Goal: Task Accomplishment & Management: Complete application form

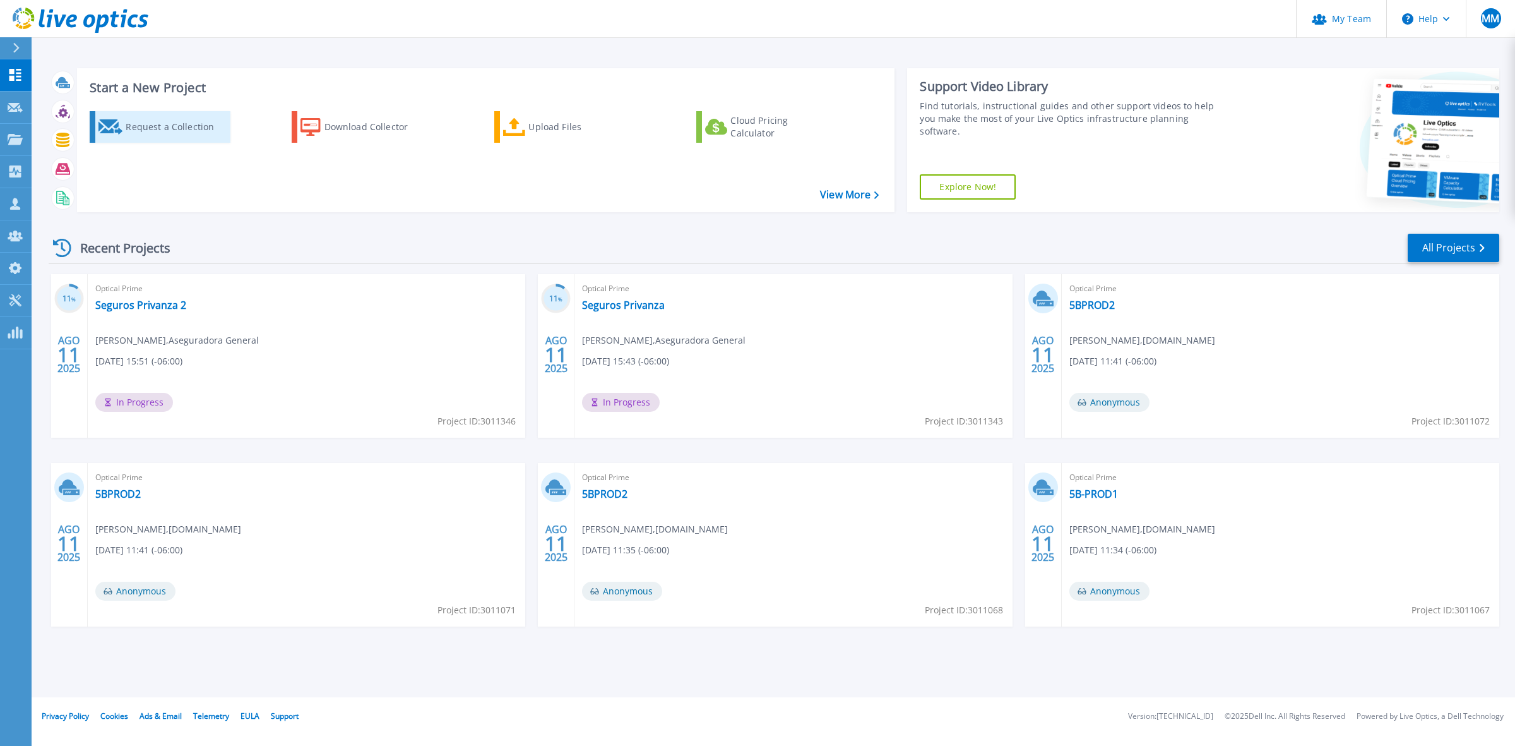
click at [158, 128] on div "Request a Collection" at bounding box center [176, 126] width 101 height 25
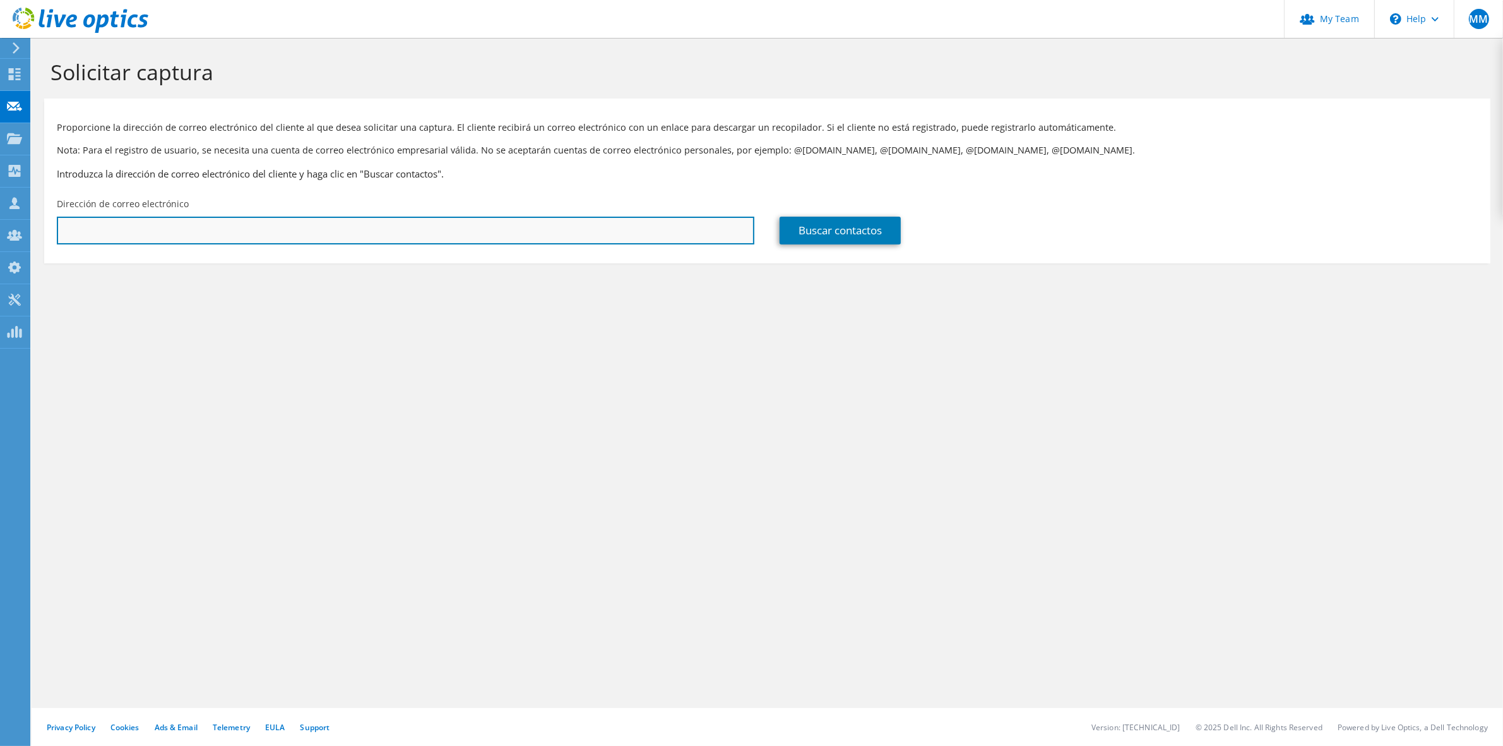
drag, startPoint x: 363, startPoint y: 229, endPoint x: 369, endPoint y: 226, distance: 6.8
click at [363, 229] on input "text" at bounding box center [406, 231] width 698 height 28
click at [323, 235] on input "text" at bounding box center [406, 231] width 698 height 28
click at [347, 236] on input "text" at bounding box center [406, 231] width 698 height 28
click at [93, 220] on input "text" at bounding box center [406, 231] width 698 height 28
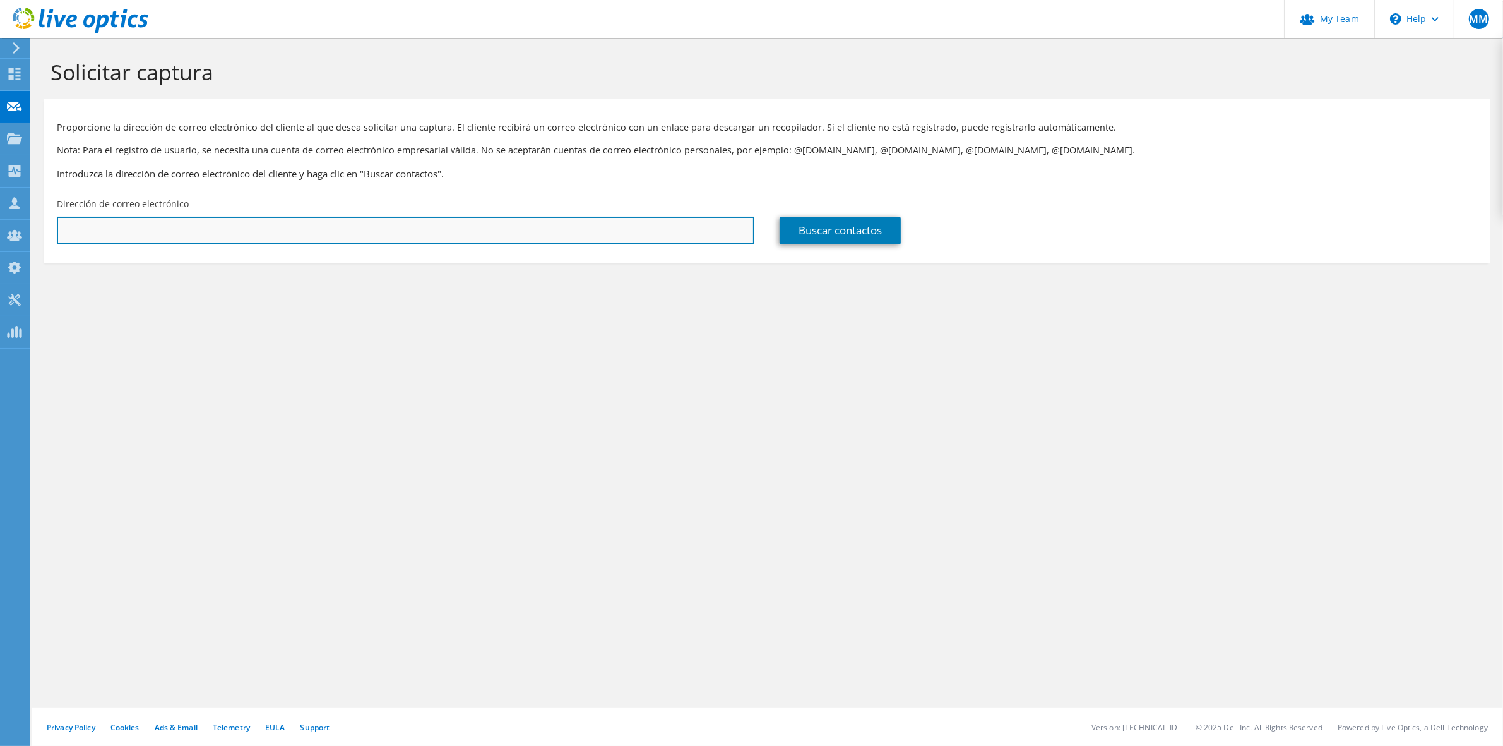
click at [125, 227] on input "text" at bounding box center [406, 231] width 698 height 28
paste input "[EMAIL_ADDRESS][DOMAIN_NAME]"
type input "[EMAIL_ADDRESS][DOMAIN_NAME]"
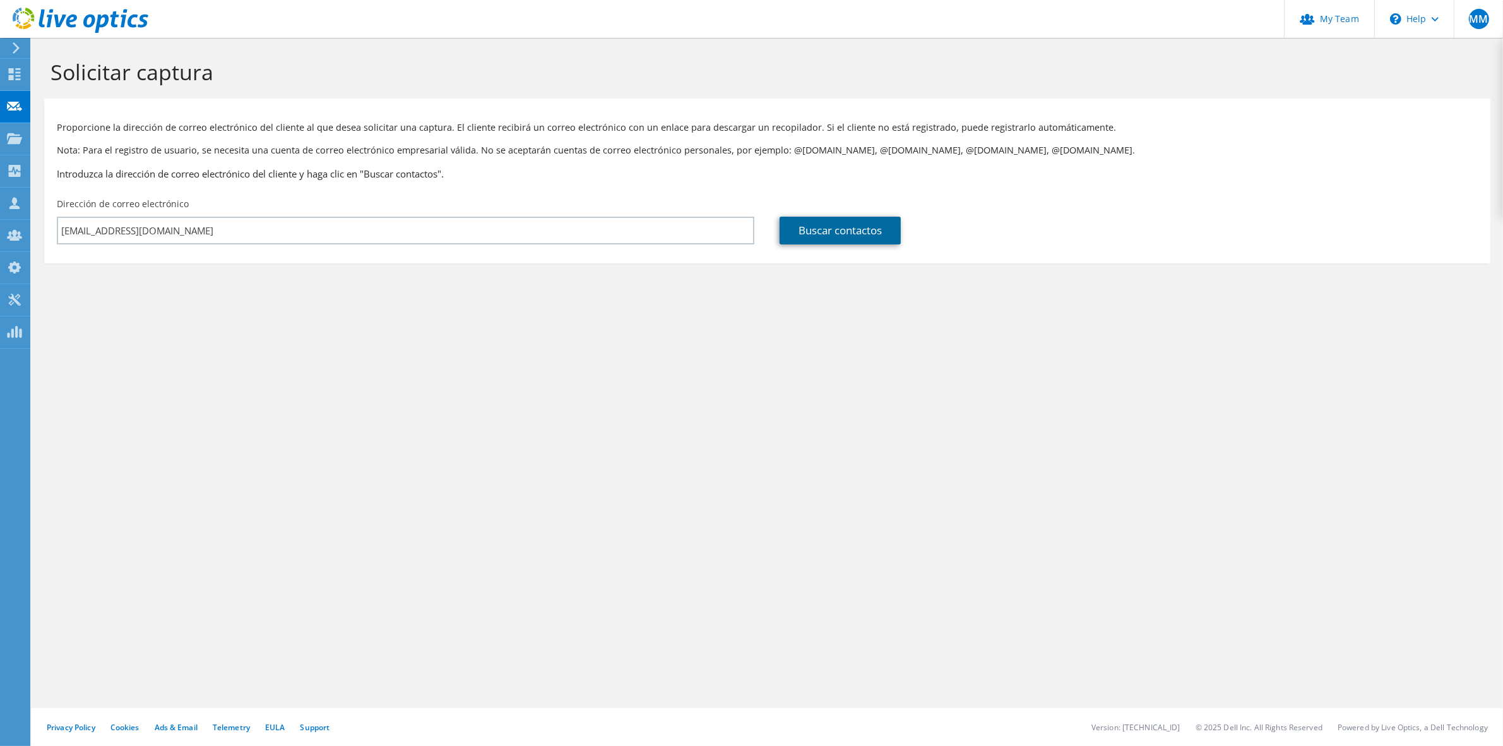
click at [879, 234] on link "Buscar contactos" at bounding box center [840, 231] width 121 height 28
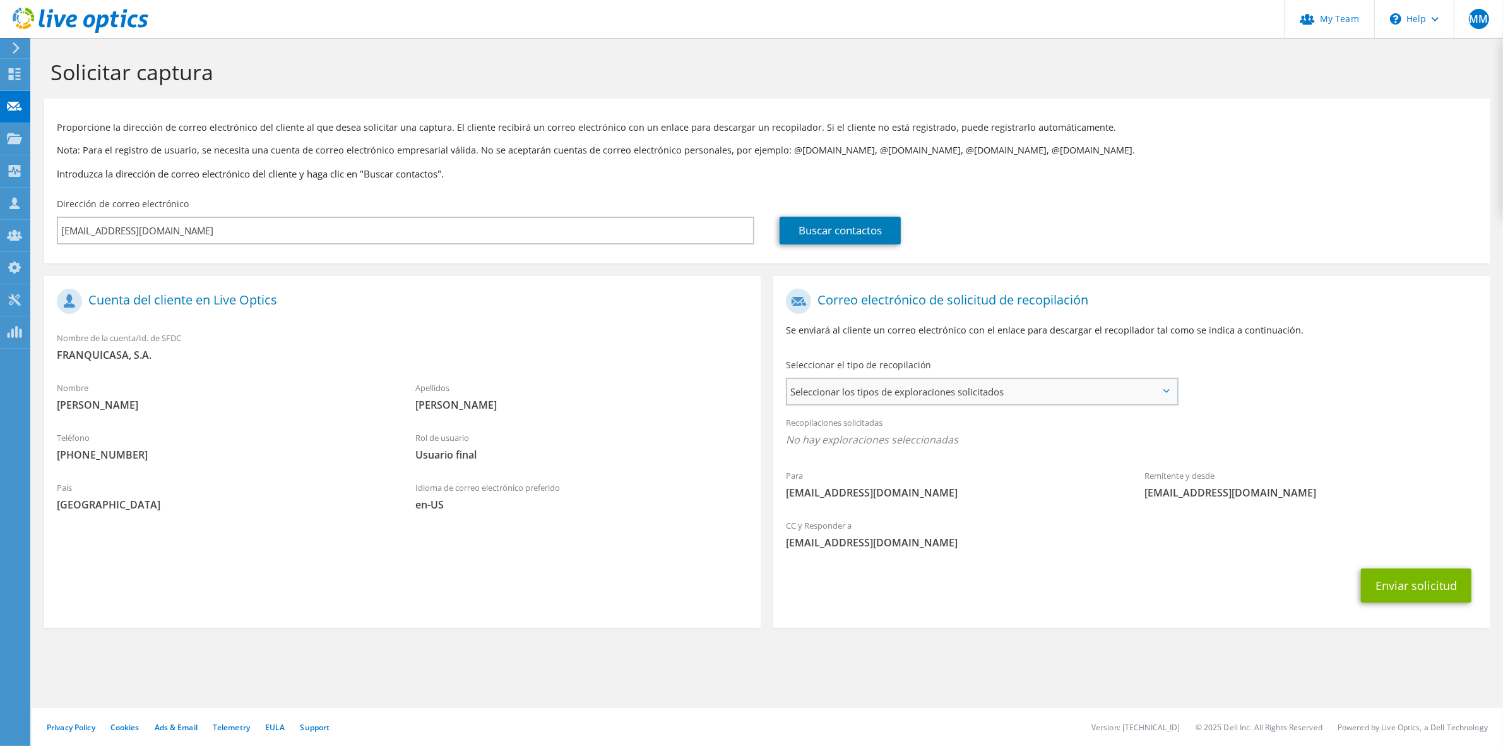
click at [1005, 383] on span "Seleccionar los tipos de exploraciones solicitados" at bounding box center [981, 391] width 389 height 25
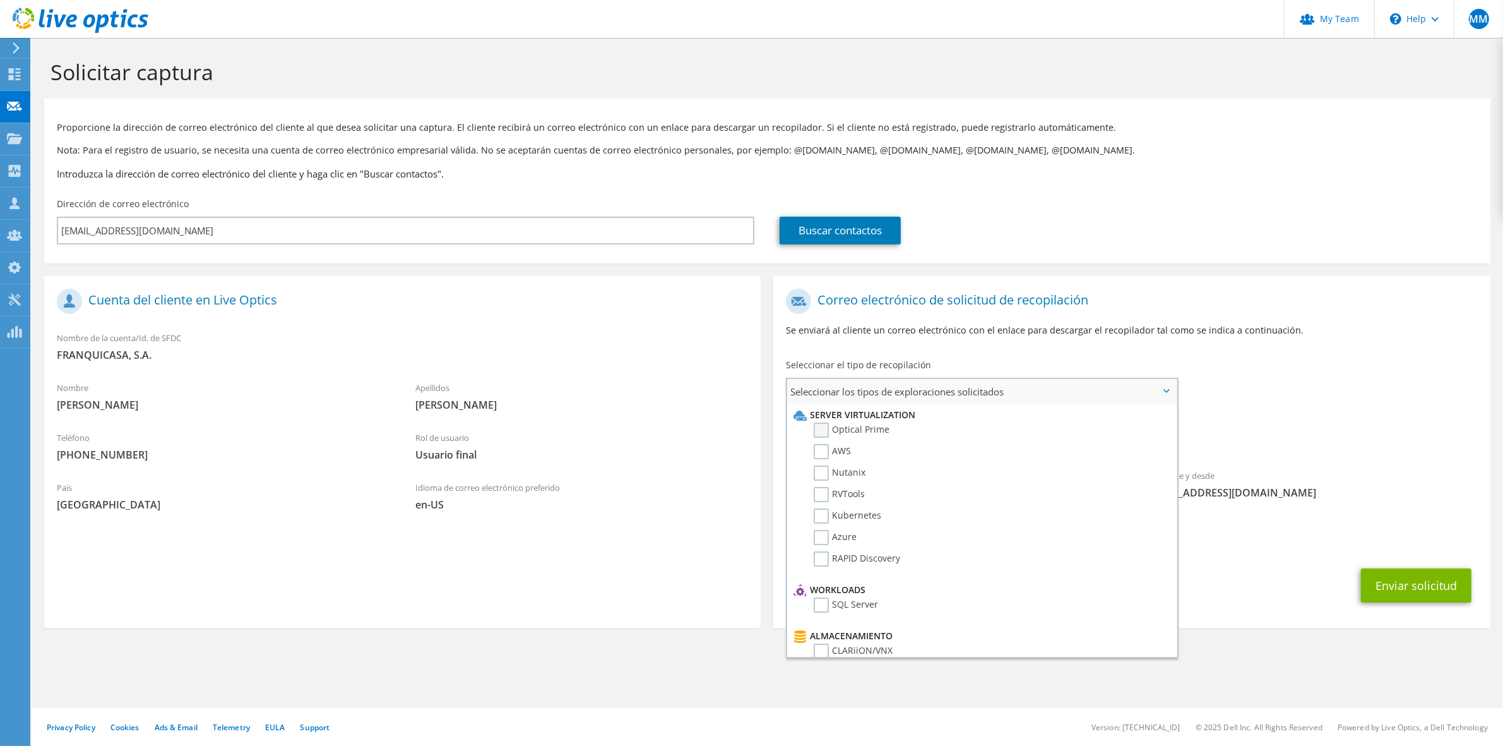
click at [866, 431] on label "Optical Prime" at bounding box center [852, 429] width 76 height 15
click at [0, 0] on input "Optical Prime" at bounding box center [0, 0] width 0 height 0
click at [1393, 578] on button "Enviar solicitud" at bounding box center [1416, 589] width 111 height 34
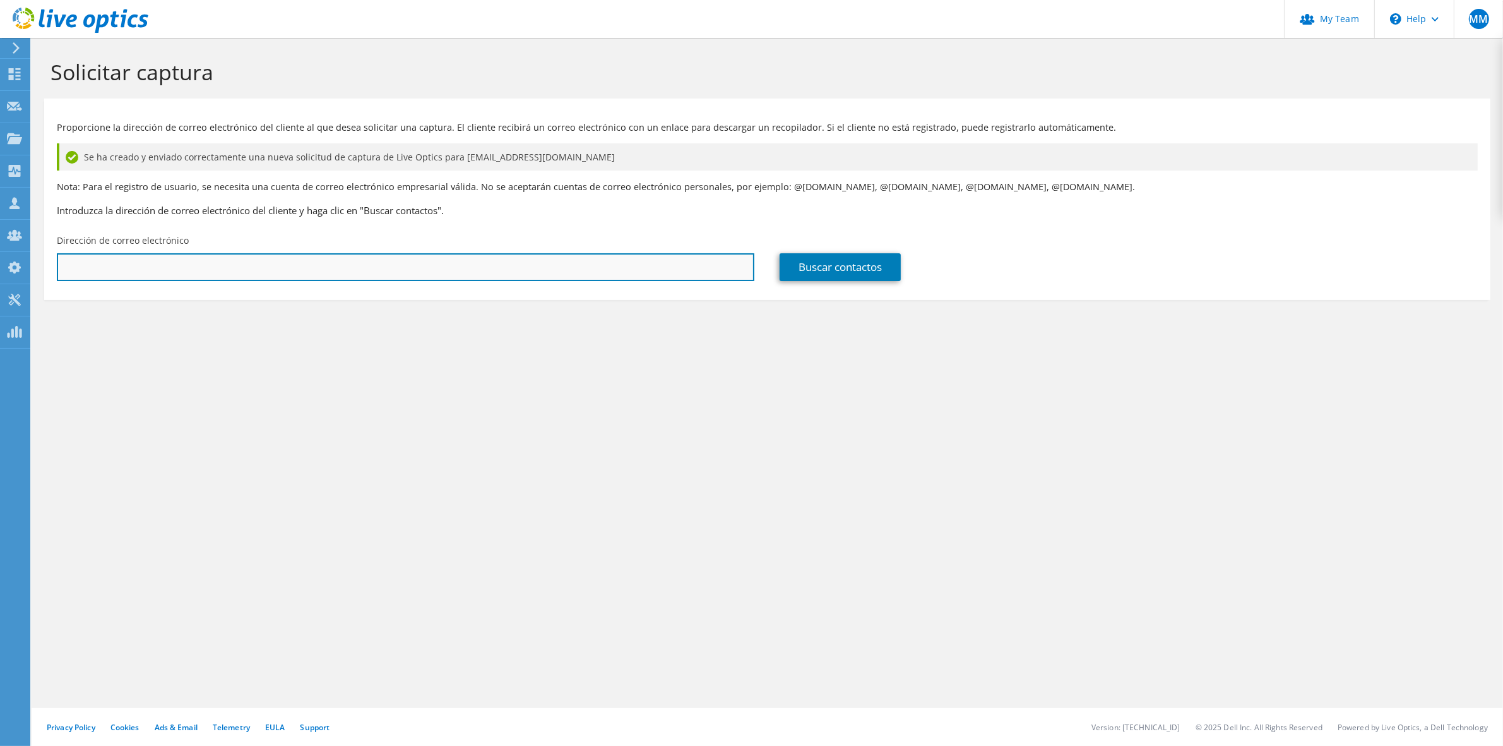
click at [364, 268] on input "text" at bounding box center [406, 267] width 698 height 28
paste input "[EMAIL_ADDRESS][DOMAIN_NAME]"
type input "[EMAIL_ADDRESS][DOMAIN_NAME]"
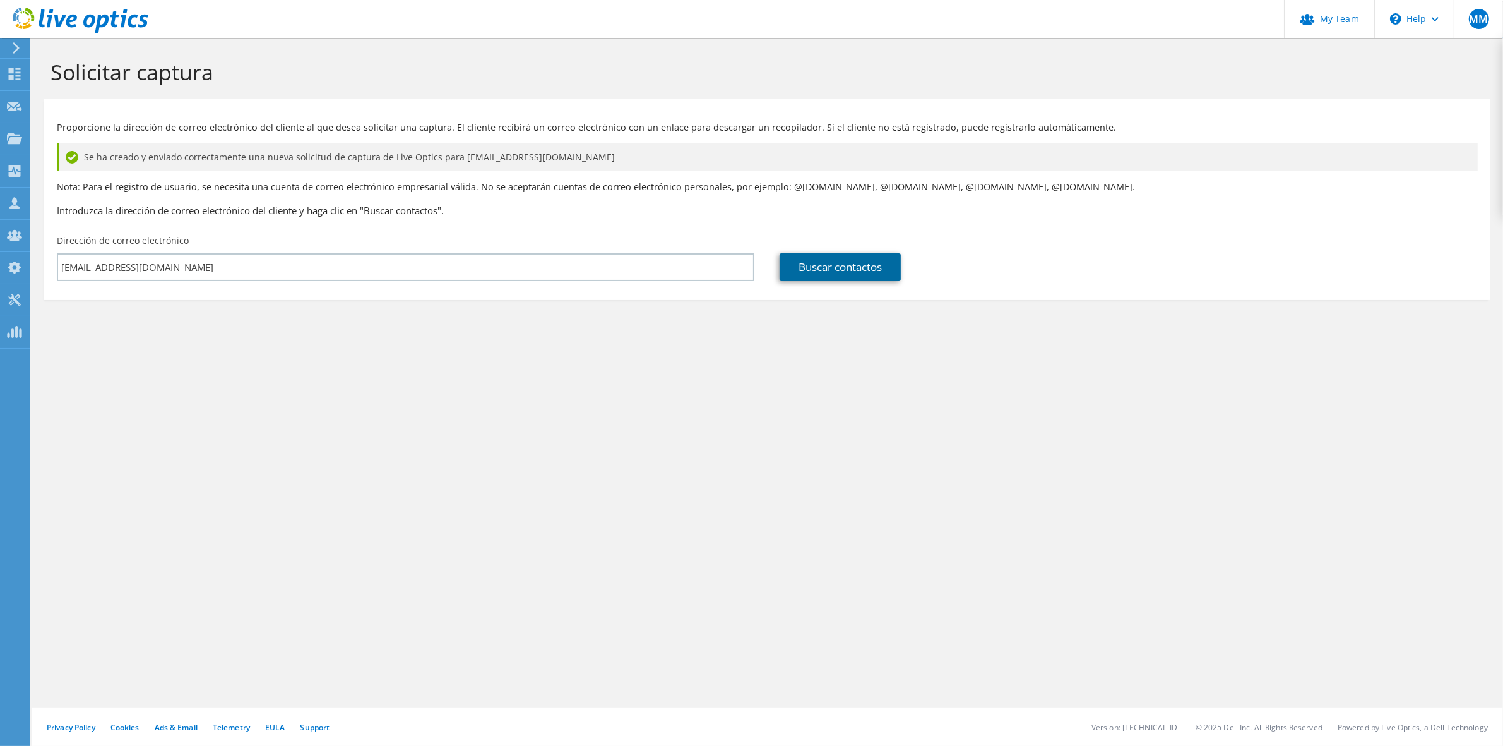
click at [882, 268] on link "Buscar contactos" at bounding box center [840, 267] width 121 height 28
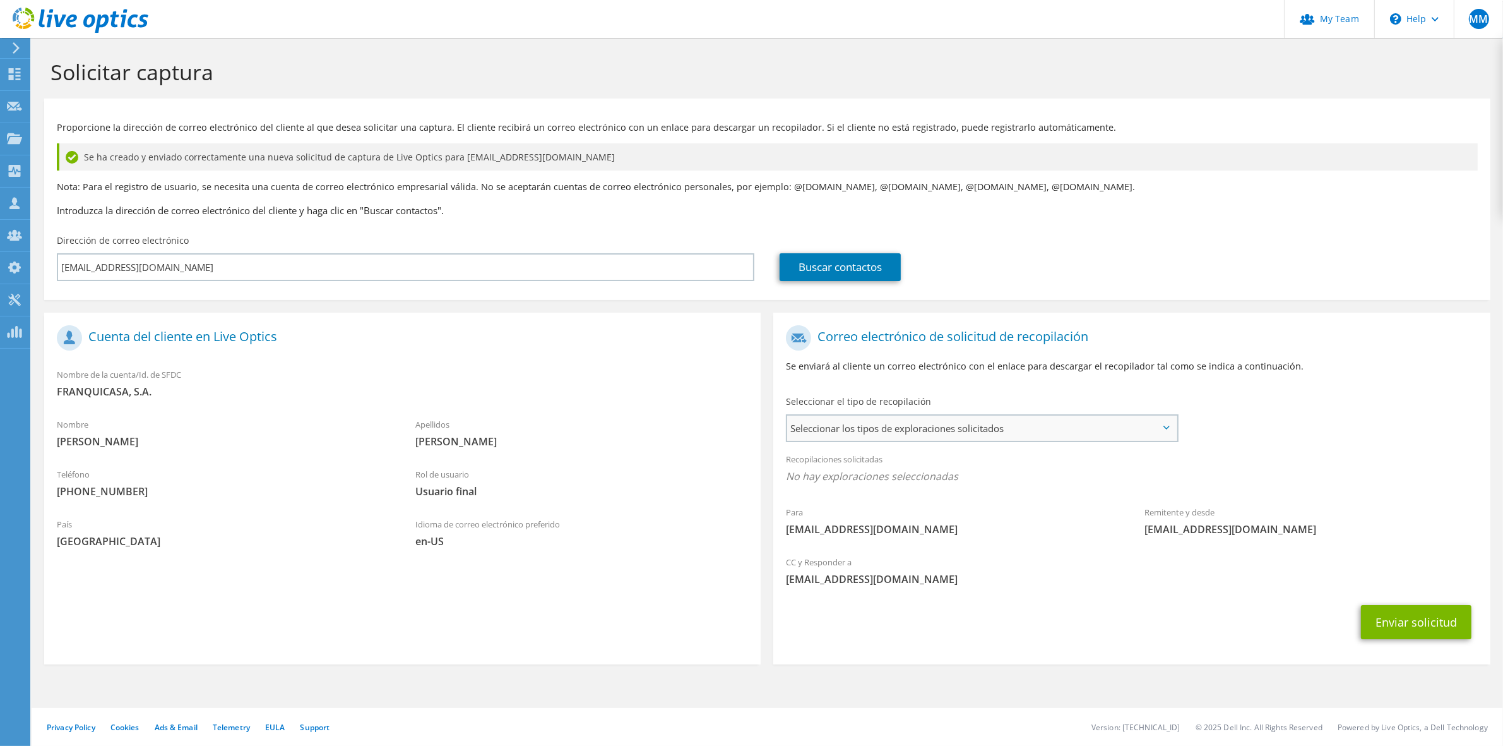
click at [862, 419] on span "Seleccionar los tipos de exploraciones solicitados" at bounding box center [981, 427] width 389 height 25
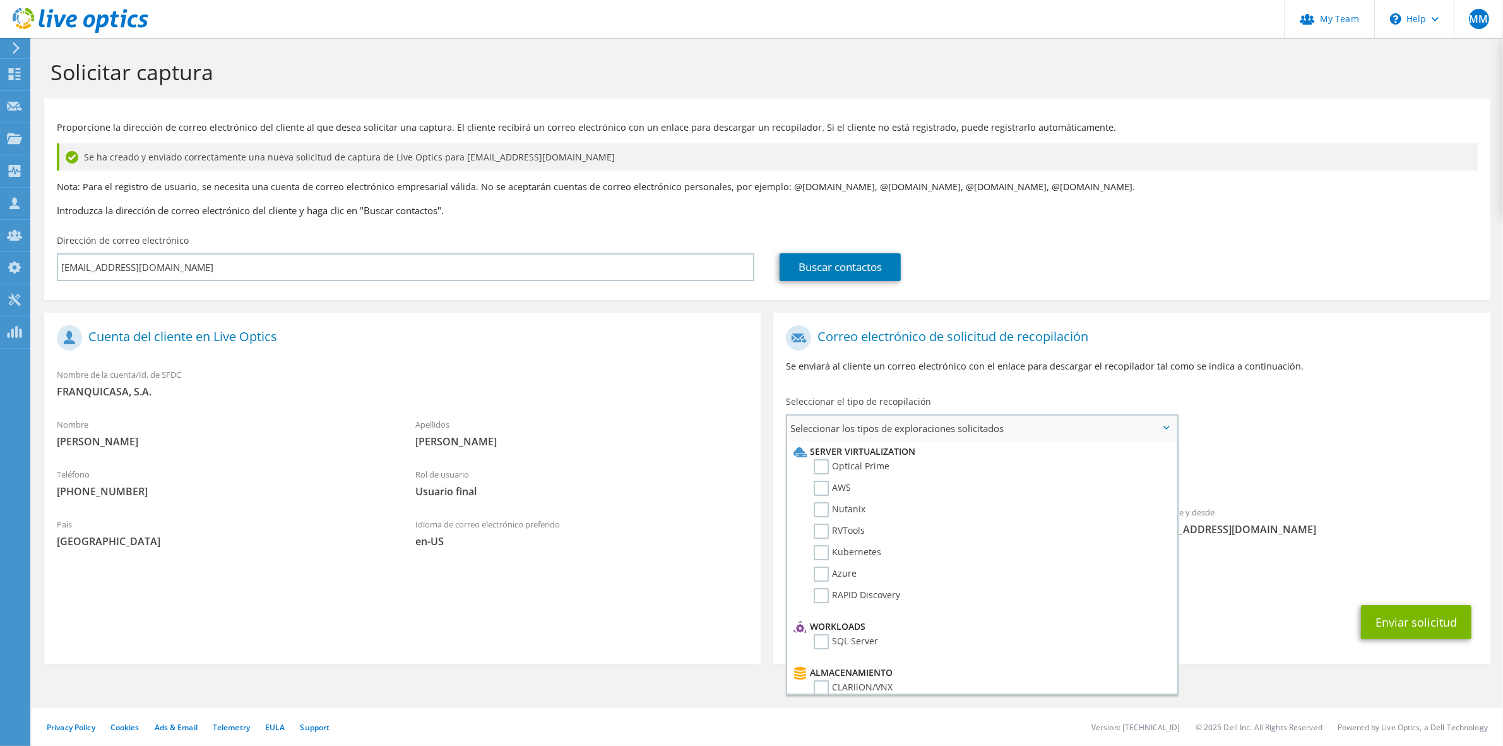
click at [820, 474] on li "Optical Prime" at bounding box center [980, 469] width 379 height 21
click at [823, 470] on label "Optical Prime" at bounding box center [852, 466] width 76 height 15
click at [0, 0] on input "Optical Prime" at bounding box center [0, 0] width 0 height 0
click at [1329, 414] on div "Para bfranco@bkgtm.com Remitente y desde liveoptics@liveoptics.com" at bounding box center [1132, 436] width 717 height 234
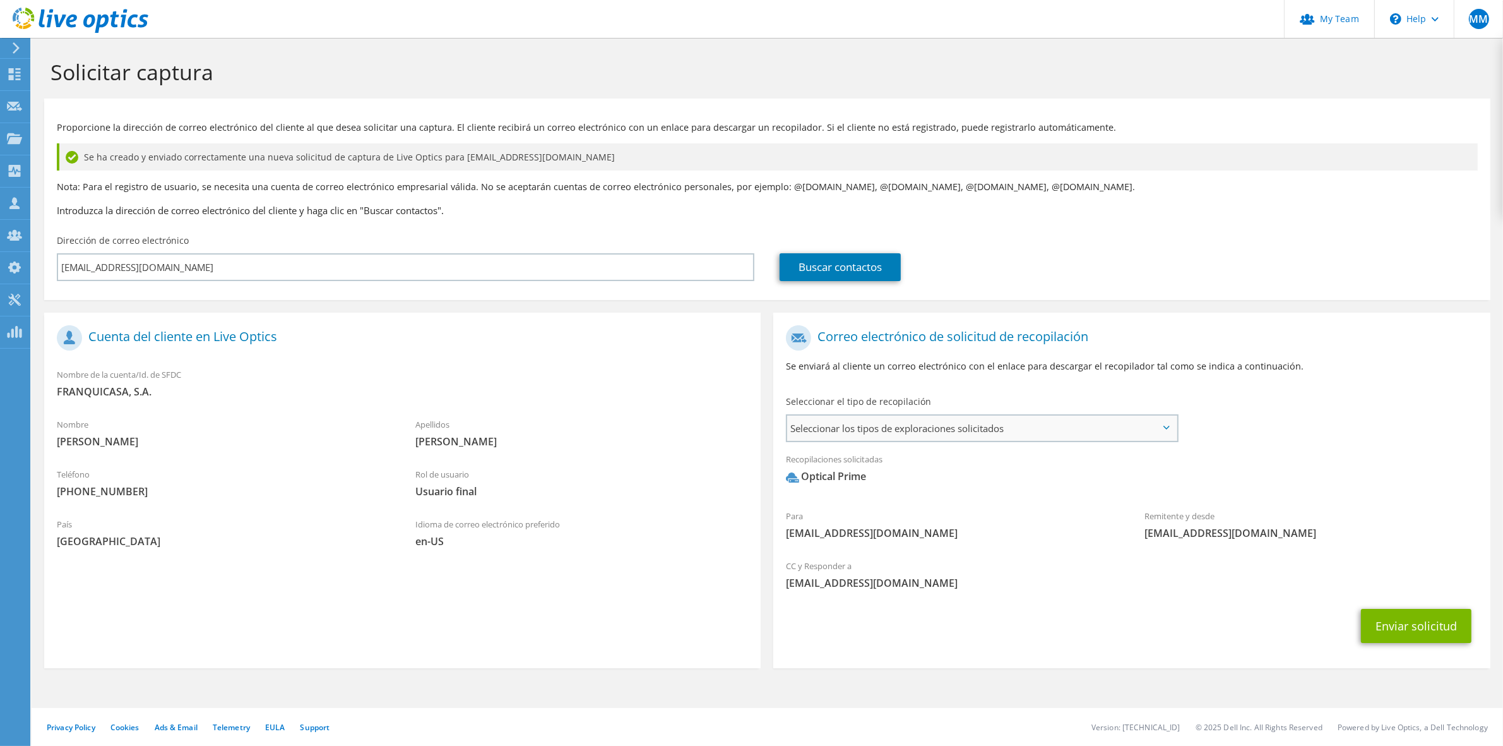
click at [1001, 433] on span "Seleccionar los tipos de exploraciones solicitados" at bounding box center [981, 427] width 389 height 25
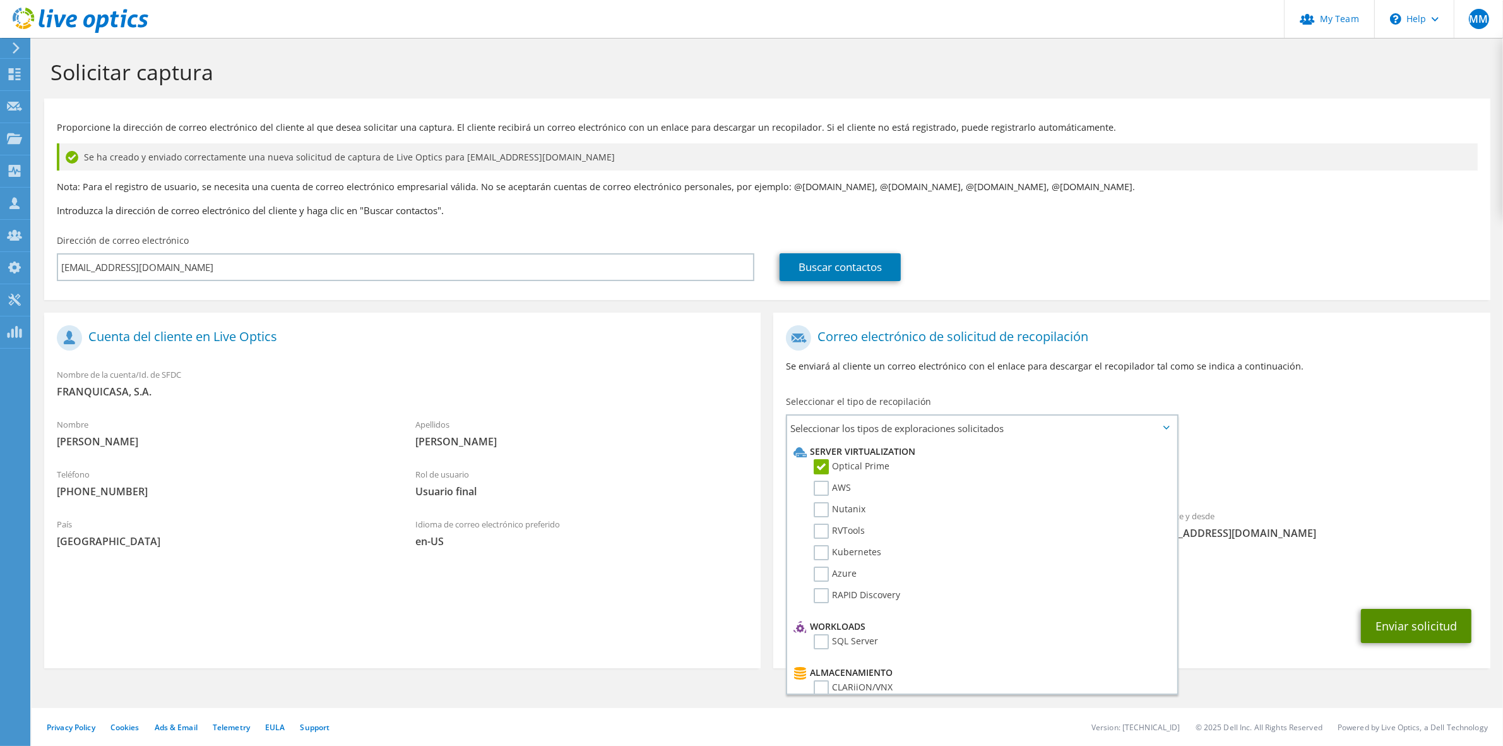
click at [1414, 623] on button "Enviar solicitud" at bounding box center [1416, 626] width 111 height 34
